Goal: Task Accomplishment & Management: Use online tool/utility

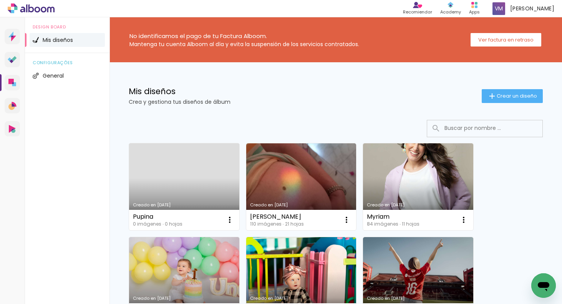
drag, startPoint x: 291, startPoint y: 178, endPoint x: 223, endPoint y: 200, distance: 71.3
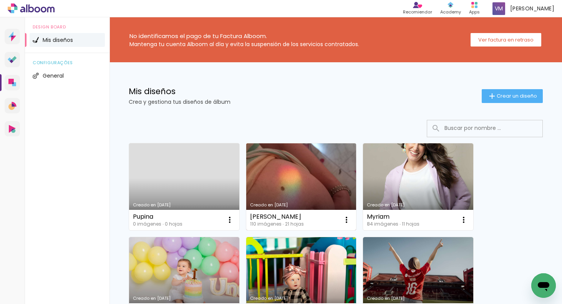
click at [281, 182] on link "Creado en [DATE]" at bounding box center [301, 186] width 110 height 87
